Goal: Find specific page/section: Find specific page/section

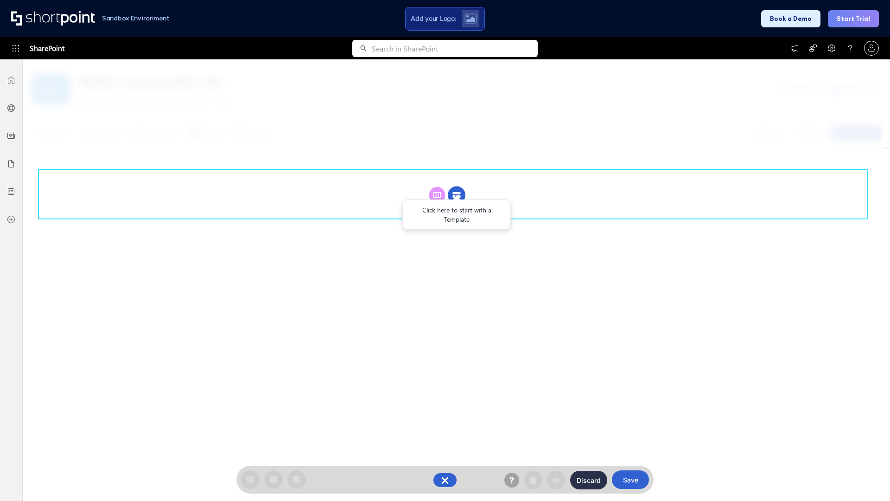
click at [457, 195] on circle at bounding box center [457, 195] width 18 height 18
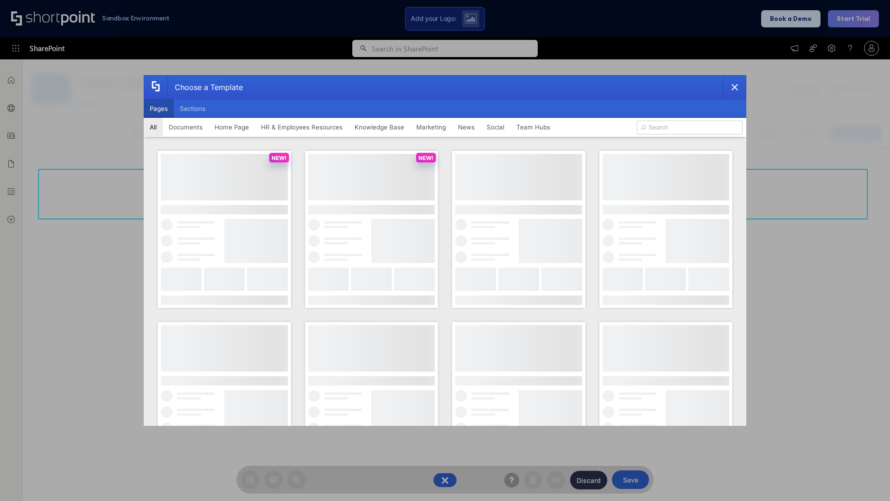
click at [159, 109] on button "Pages" at bounding box center [159, 108] width 30 height 19
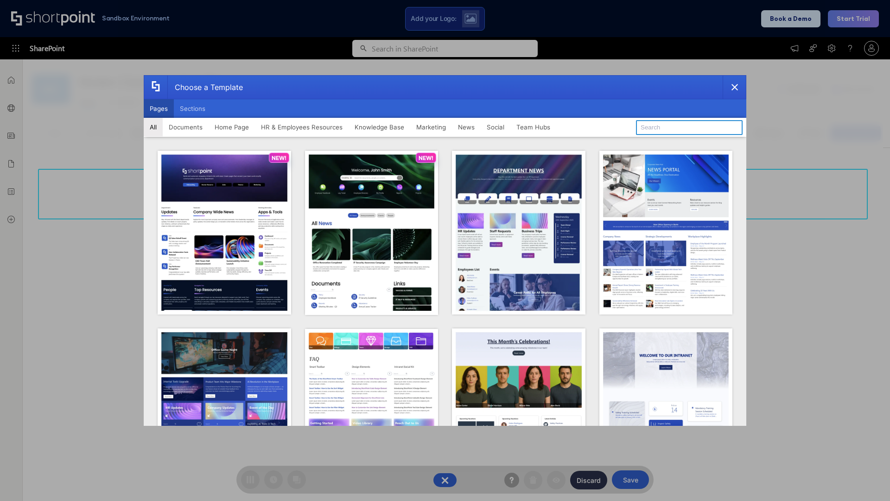
type input "News Portal 6"
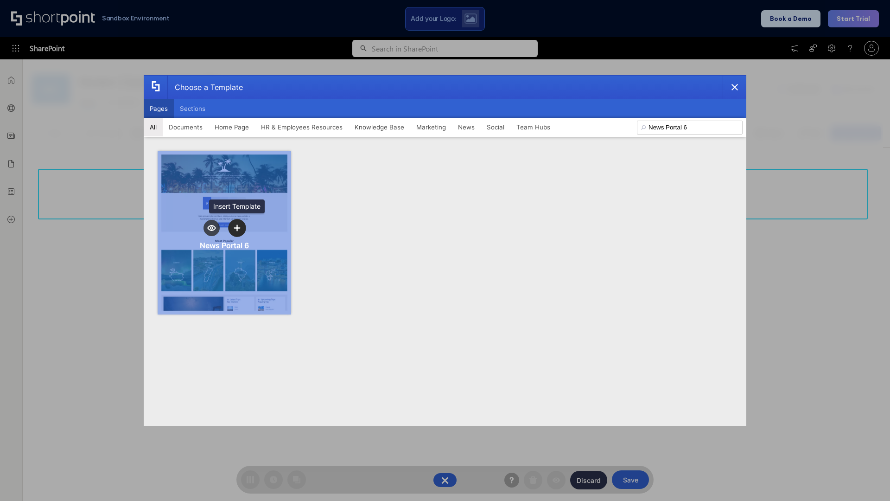
click at [237, 228] on icon "template selector" at bounding box center [237, 227] width 6 height 6
